Goal: Transaction & Acquisition: Purchase product/service

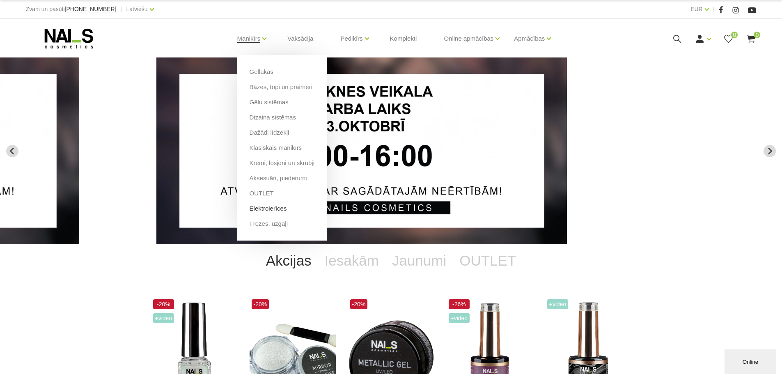
click at [272, 205] on link "Elektroierīces" at bounding box center [268, 208] width 37 height 9
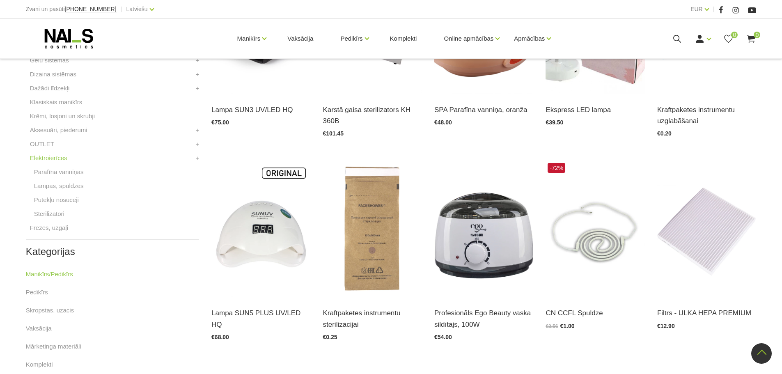
scroll to position [205, 0]
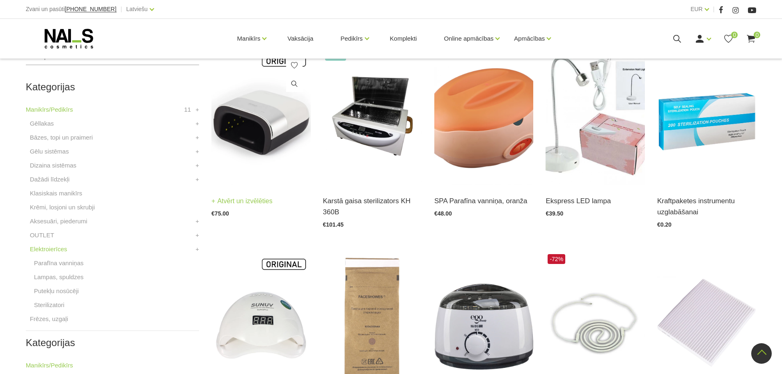
click at [249, 124] on img at bounding box center [260, 117] width 99 height 136
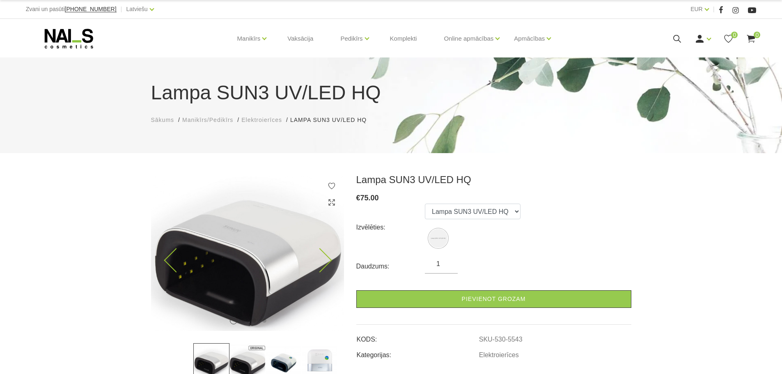
scroll to position [123, 0]
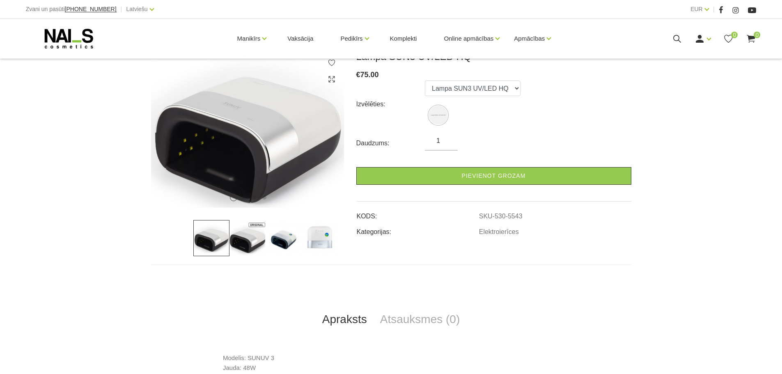
click at [255, 244] on img at bounding box center [247, 238] width 36 height 36
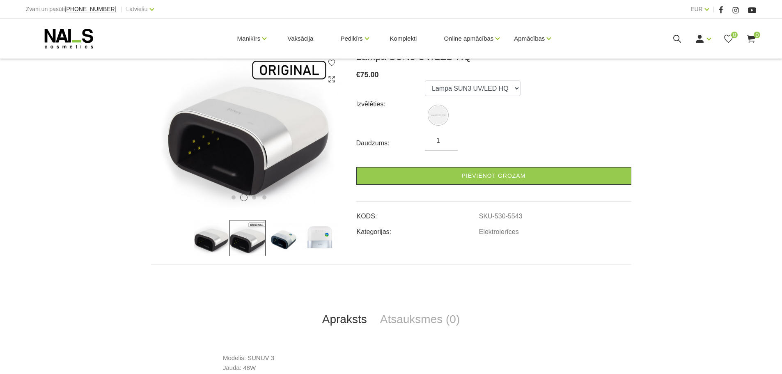
click at [279, 241] on img at bounding box center [284, 238] width 36 height 36
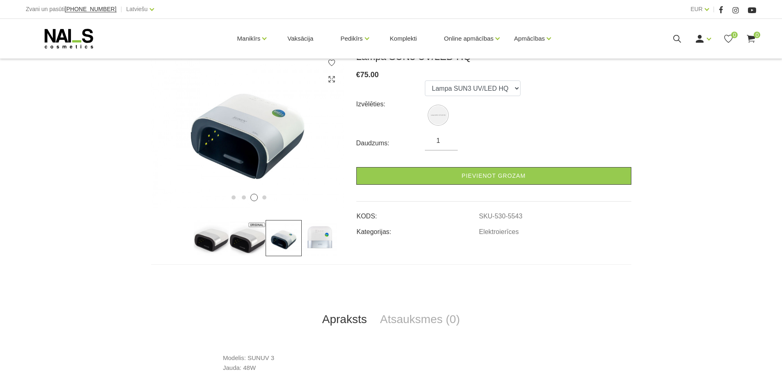
click at [311, 242] on img at bounding box center [320, 238] width 36 height 36
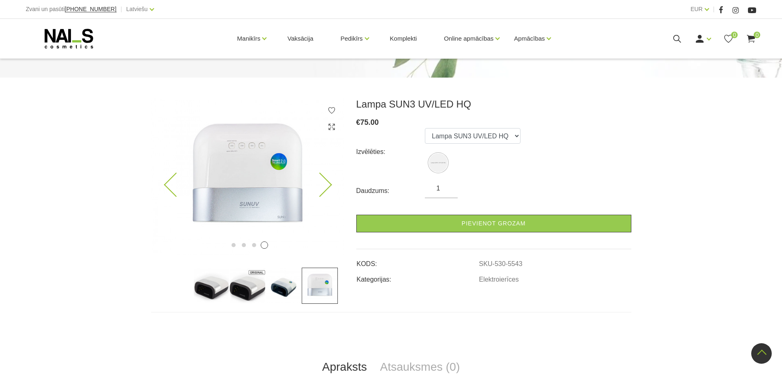
scroll to position [0, 0]
